Goal: Task Accomplishment & Management: Manage account settings

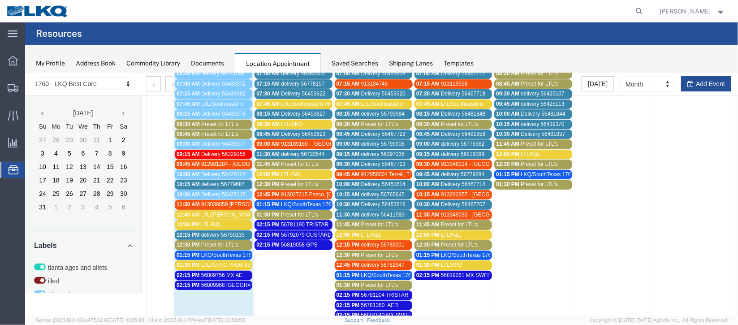
scroll to position [59, 0]
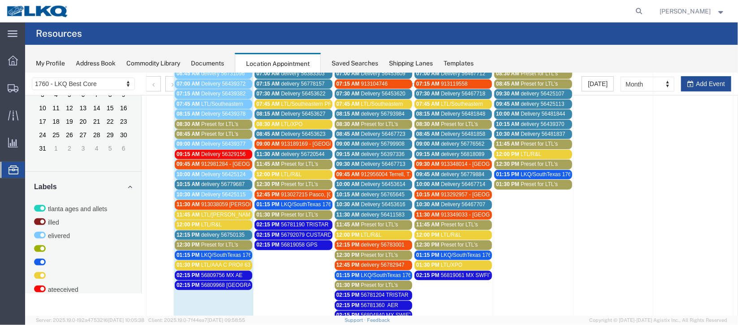
click at [220, 180] on span "delivery 56779687" at bounding box center [222, 183] width 43 height 6
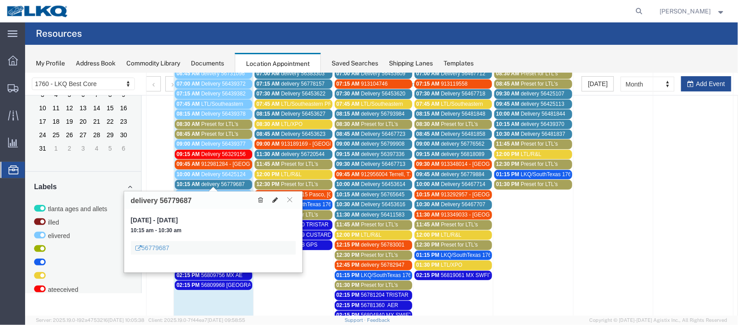
click at [271, 197] on button at bounding box center [274, 199] width 13 height 9
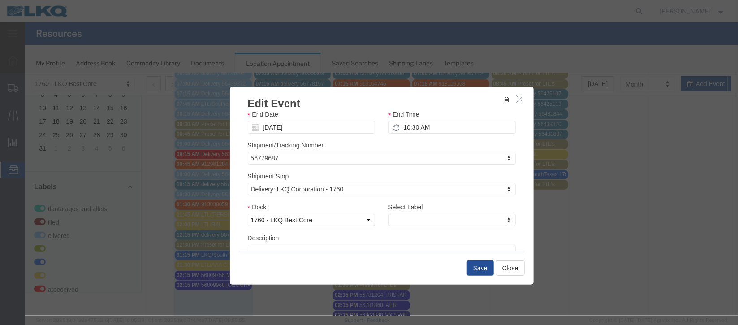
scroll to position [114, 0]
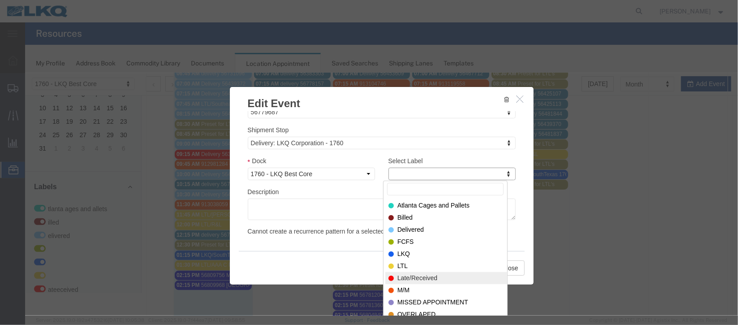
select select "160"
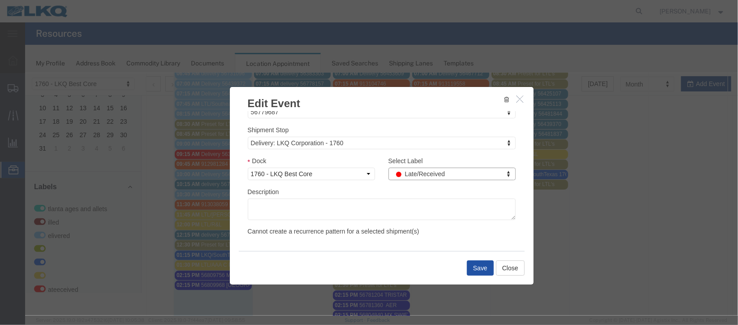
click at [472, 262] on button "Save" at bounding box center [479, 267] width 27 height 15
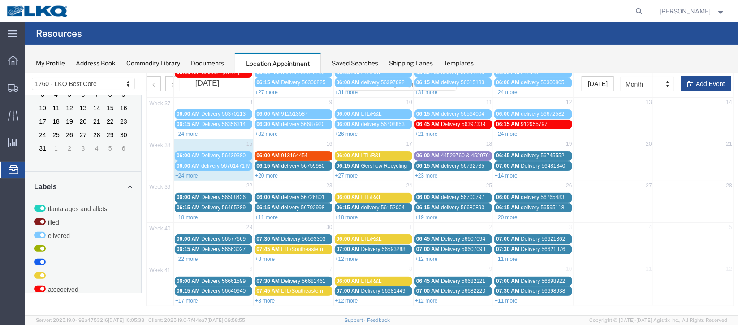
scroll to position [0, 0]
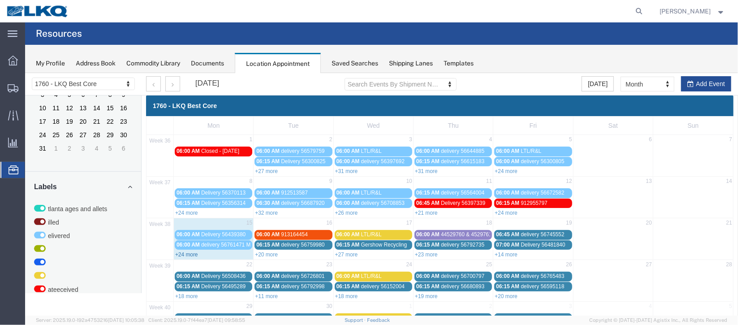
click at [180, 251] on link "+24 more" at bounding box center [186, 254] width 23 height 6
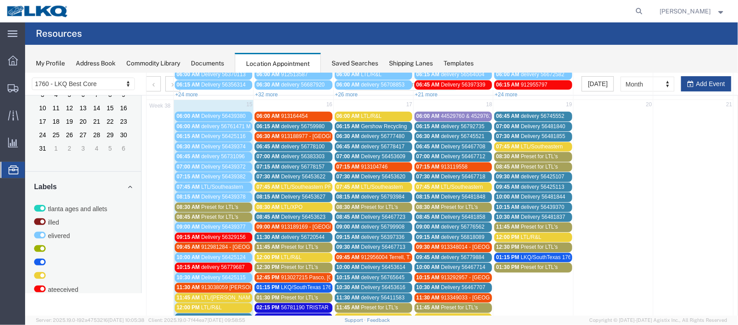
scroll to position [201, 0]
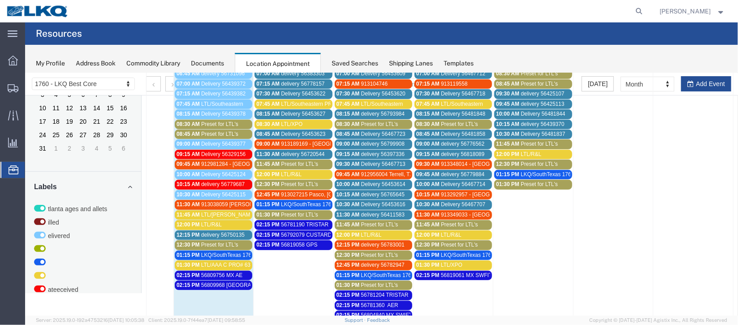
click at [221, 160] on span "912981284 - [GEOGRAPHIC_DATA]" at bounding box center [244, 163] width 87 height 6
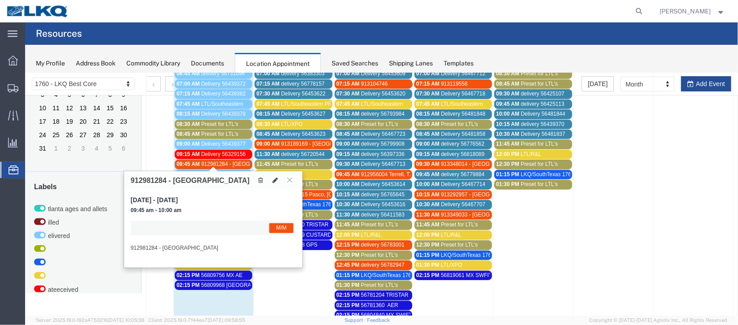
click at [274, 179] on icon at bounding box center [274, 179] width 5 height 6
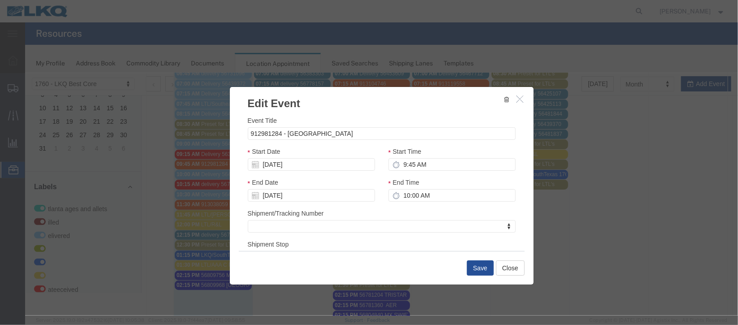
scroll to position [110, 0]
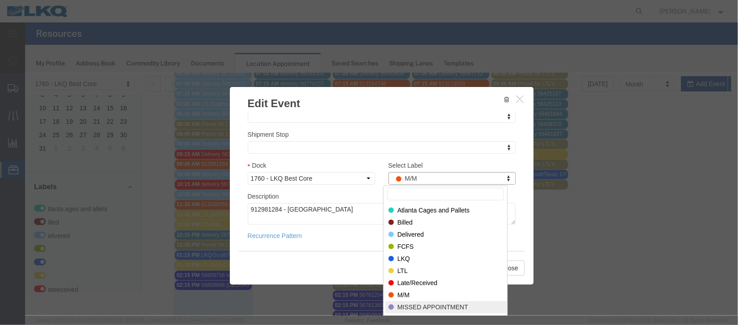
select select "100"
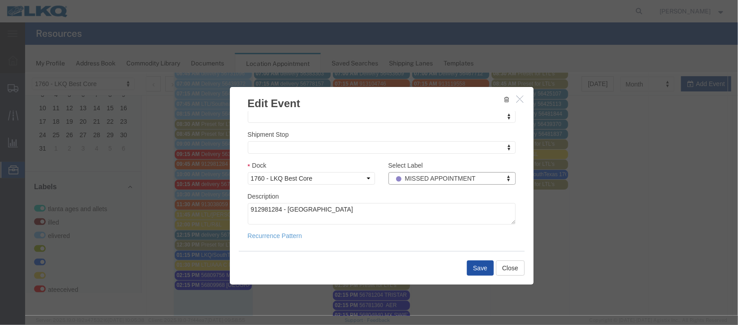
click at [473, 265] on button "Save" at bounding box center [479, 267] width 27 height 15
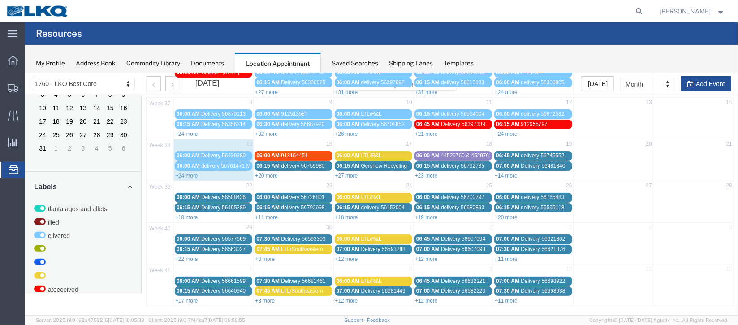
scroll to position [0, 0]
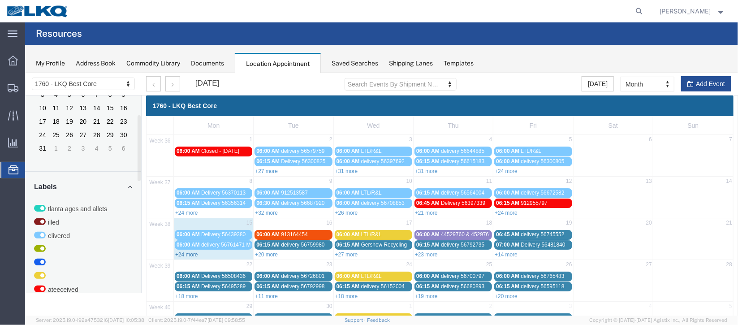
click at [188, 253] on link "+24 more" at bounding box center [186, 254] width 23 height 6
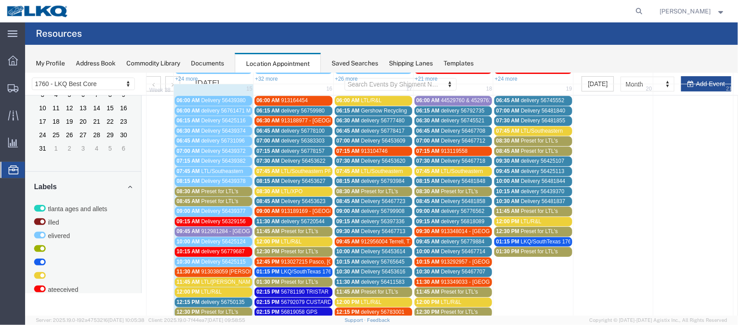
scroll to position [201, 0]
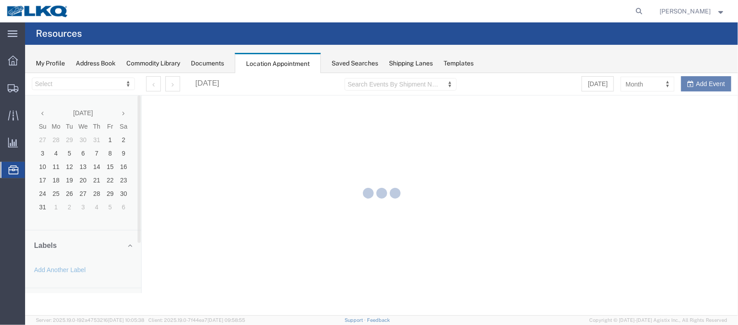
select select "27634"
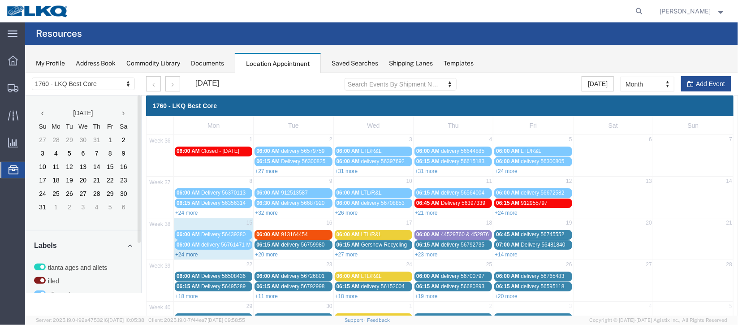
click at [189, 253] on link "+24 more" at bounding box center [186, 254] width 23 height 6
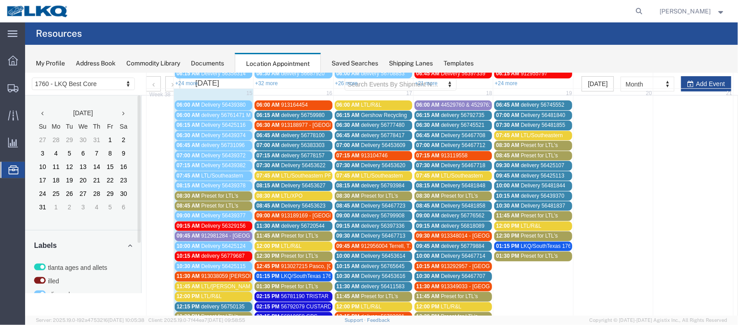
scroll to position [201, 0]
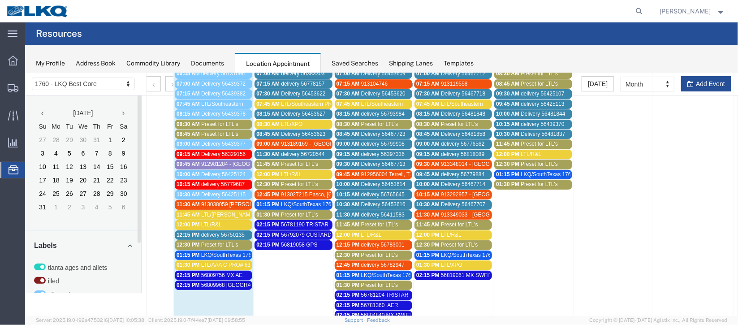
click at [210, 201] on span "913038059 [PERSON_NAME], AZ [PERSON_NAME]" at bounding box center [264, 204] width 127 height 6
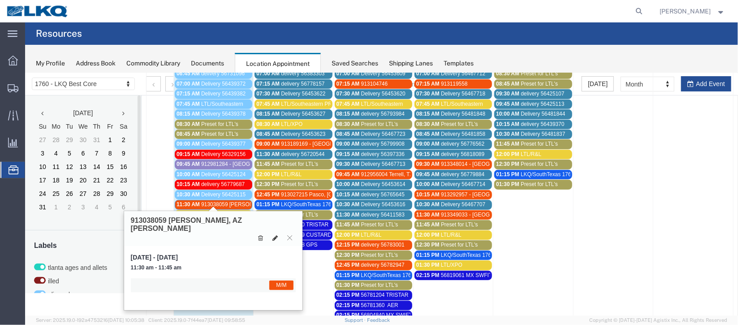
click at [273, 234] on icon at bounding box center [274, 237] width 5 height 6
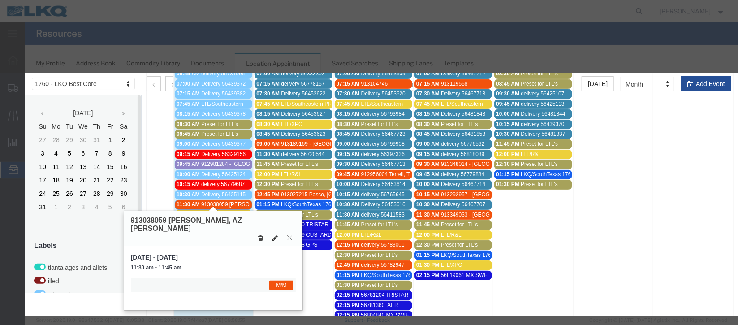
select select "1"
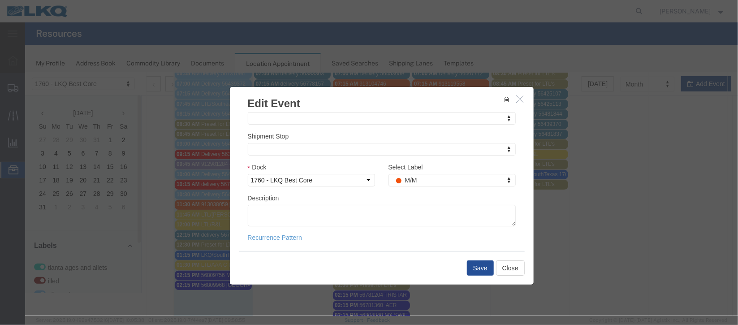
scroll to position [110, 0]
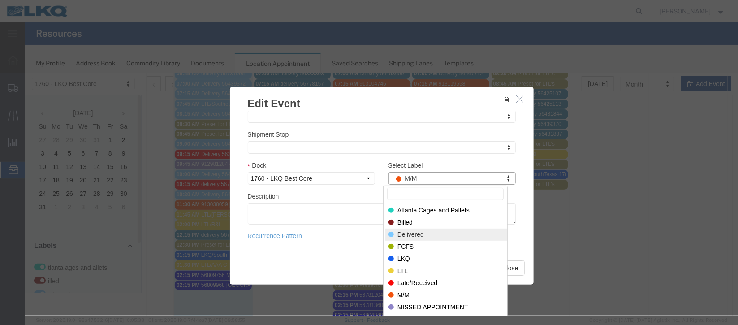
select select "40"
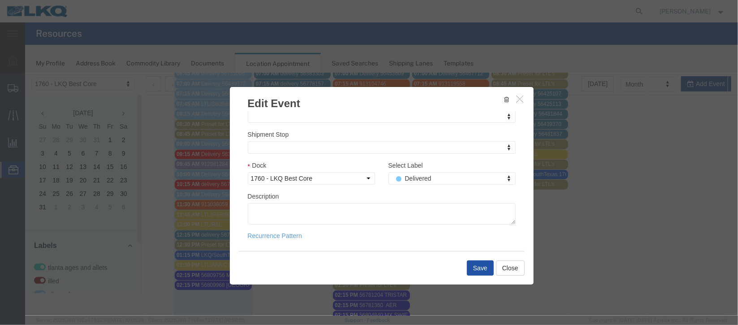
click at [473, 263] on button "Save" at bounding box center [479, 267] width 27 height 15
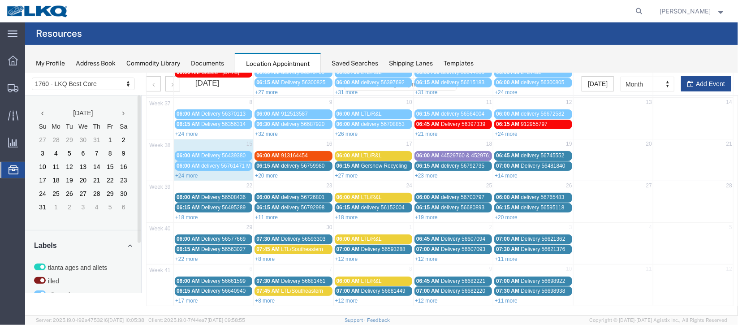
scroll to position [0, 0]
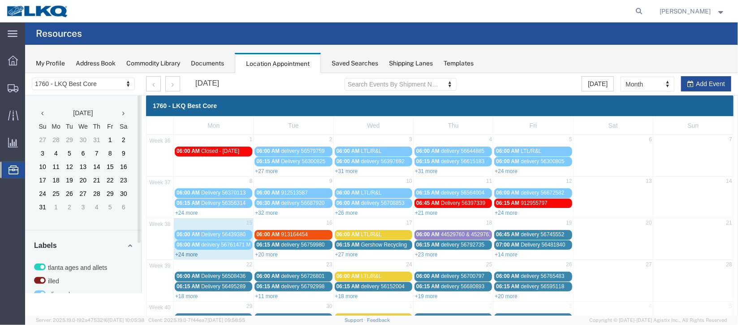
click at [195, 251] on link "+24 more" at bounding box center [186, 254] width 23 height 6
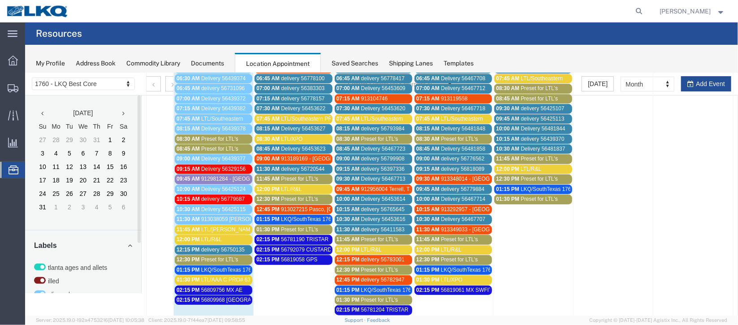
scroll to position [201, 0]
